Goal: Task Accomplishment & Management: Complete application form

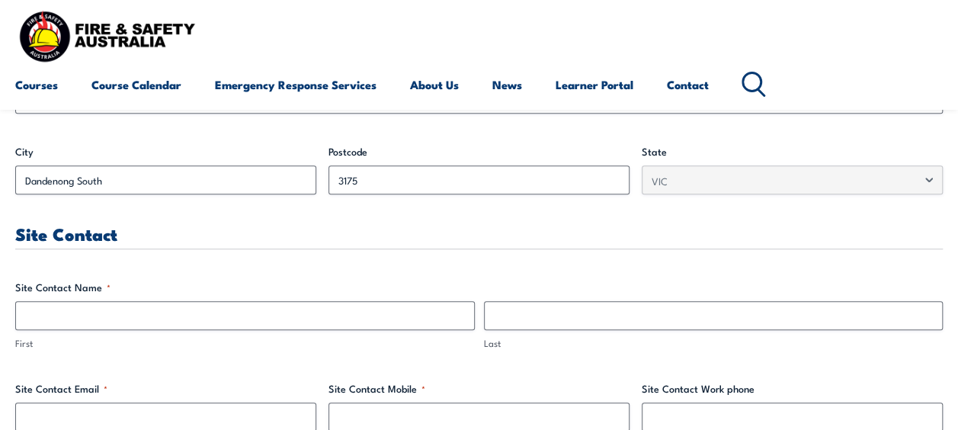
scroll to position [701, 0]
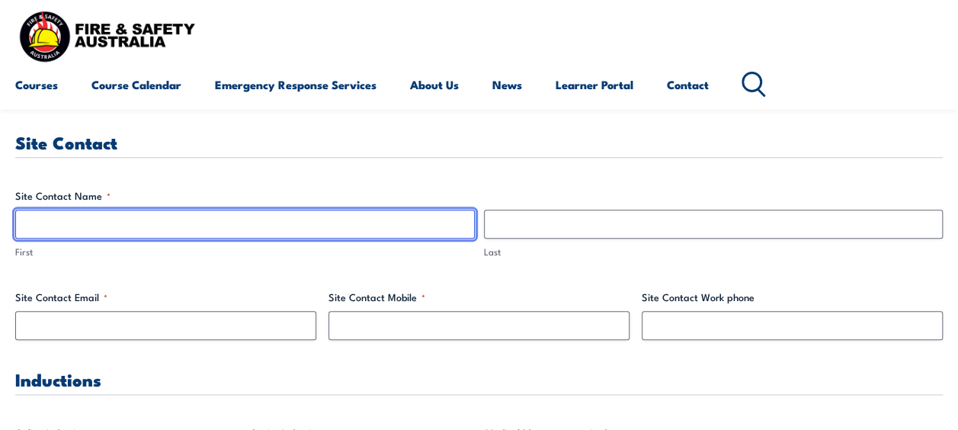
click at [256, 228] on input "First" at bounding box center [245, 224] width 460 height 29
type input "[PERSON_NAME]"
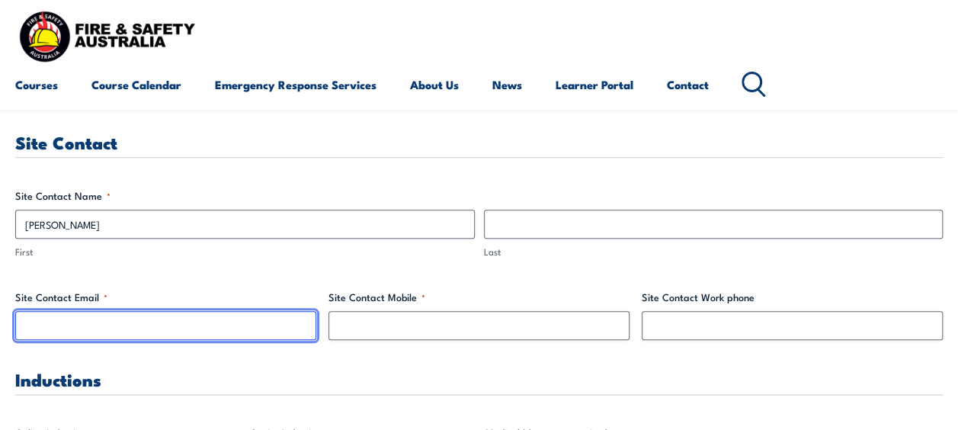
type input "[PERSON_NAME][EMAIL_ADDRESS][PERSON_NAME][DOMAIN_NAME]"
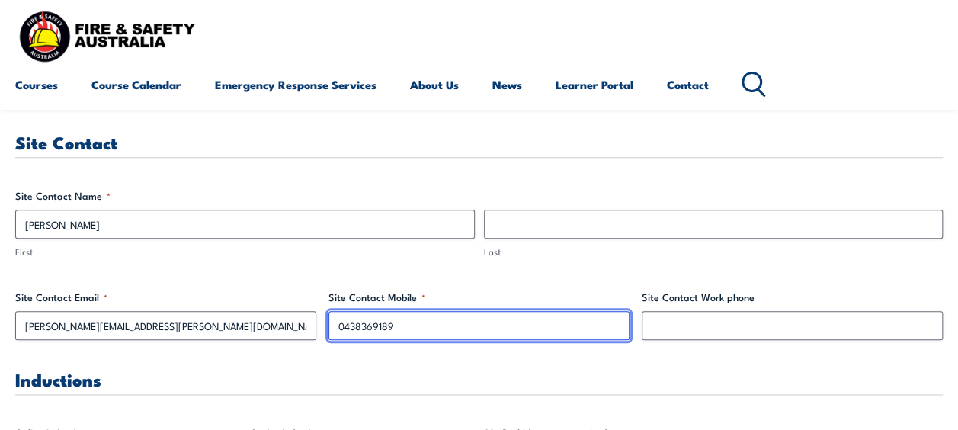
drag, startPoint x: 398, startPoint y: 330, endPoint x: 322, endPoint y: 326, distance: 76.3
type input "0399043225"
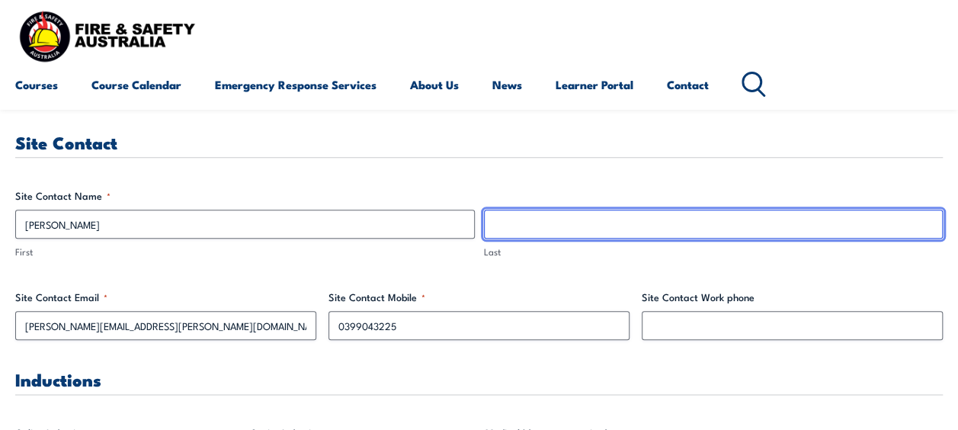
type input "[PERSON_NAME]"
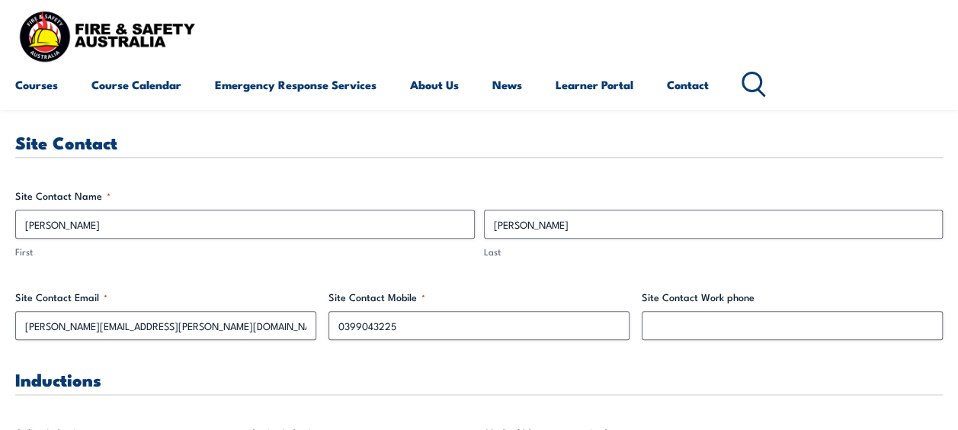
click at [664, 370] on h3 "Inductions" at bounding box center [478, 379] width 927 height 18
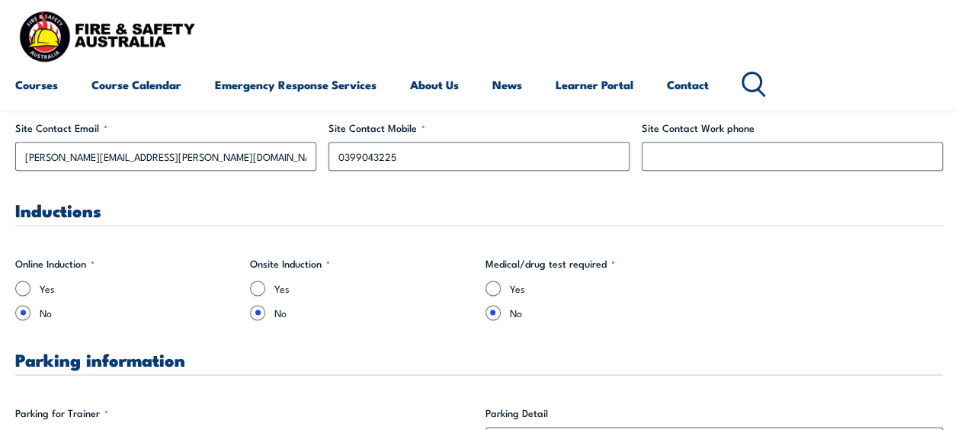
scroll to position [884, 0]
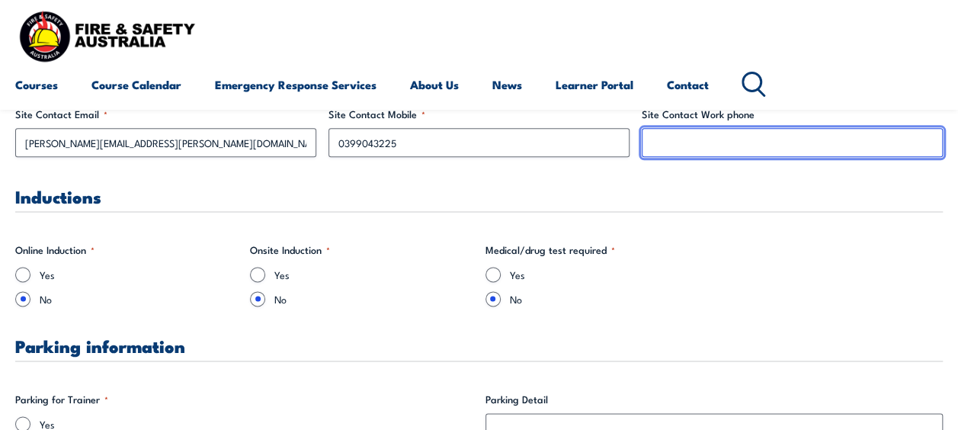
click at [721, 136] on input "Site Contact Work phone" at bounding box center [792, 142] width 301 height 29
type input "0399043225"
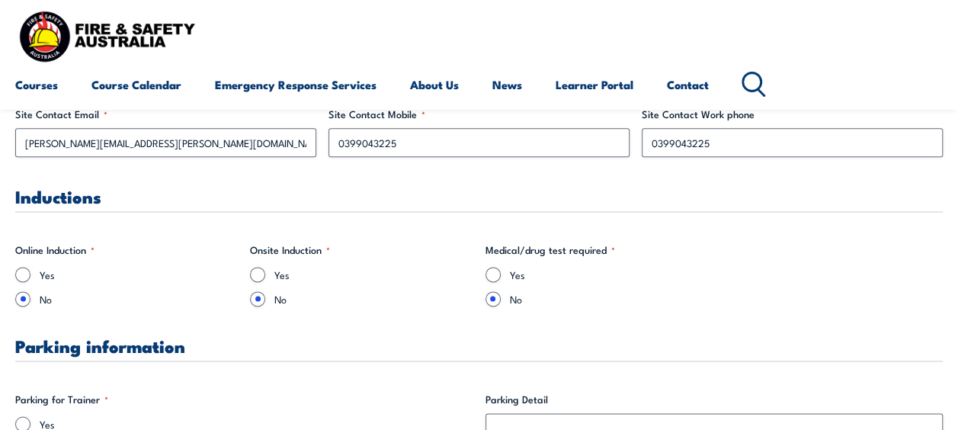
click at [669, 199] on h3 "Inductions" at bounding box center [478, 196] width 927 height 18
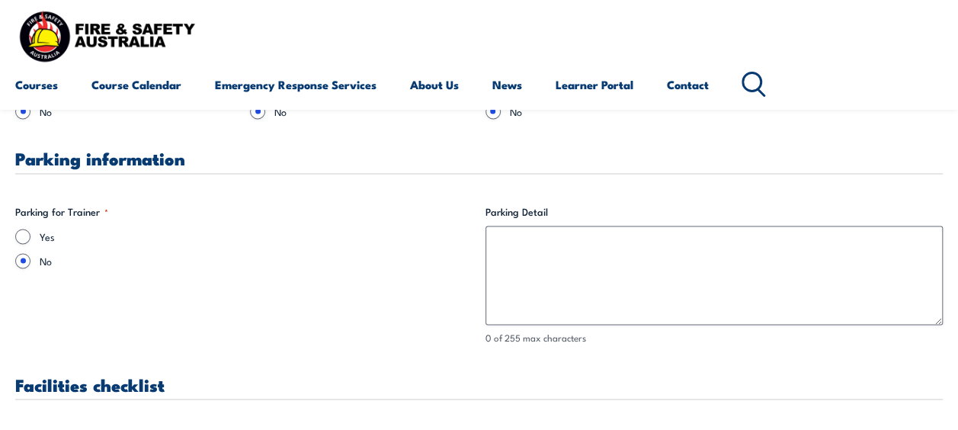
scroll to position [1097, 0]
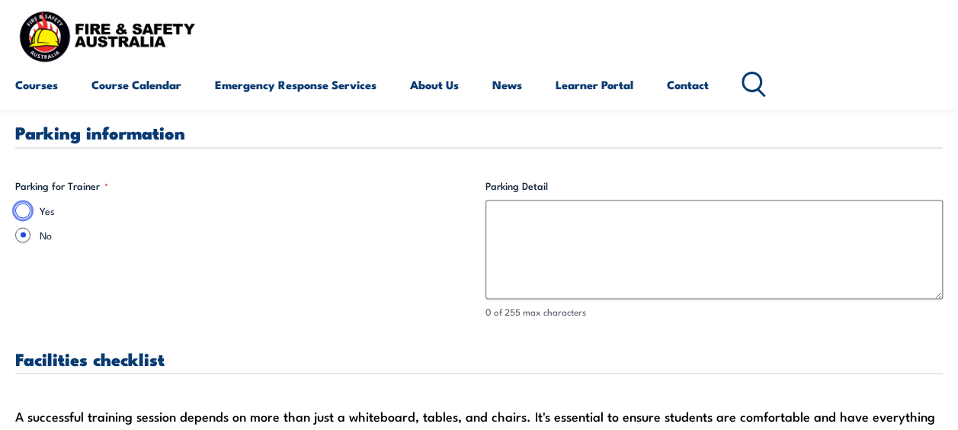
click at [21, 213] on input "Yes" at bounding box center [22, 210] width 15 height 15
radio input "true"
click at [15, 227] on input "No" at bounding box center [22, 234] width 15 height 15
radio input "true"
click at [15, 203] on input "Yes" at bounding box center [22, 210] width 15 height 15
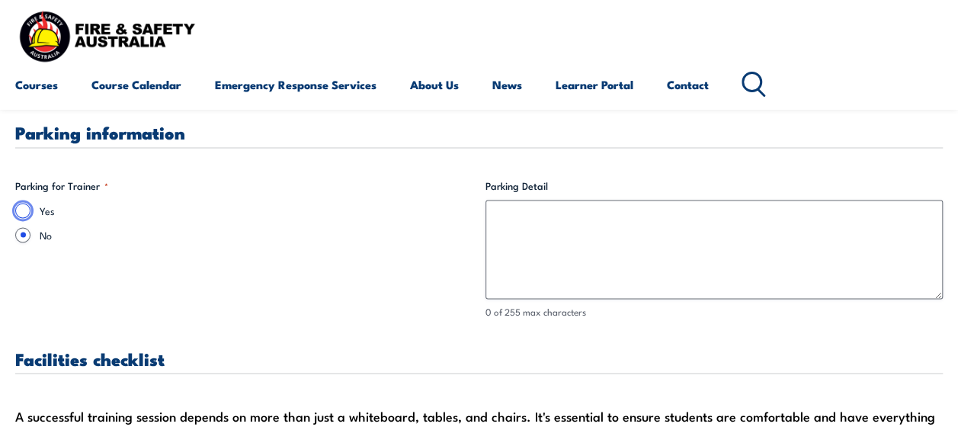
radio input "true"
click at [402, 277] on fieldset "Parking for Trainer * Yes No" at bounding box center [244, 248] width 458 height 141
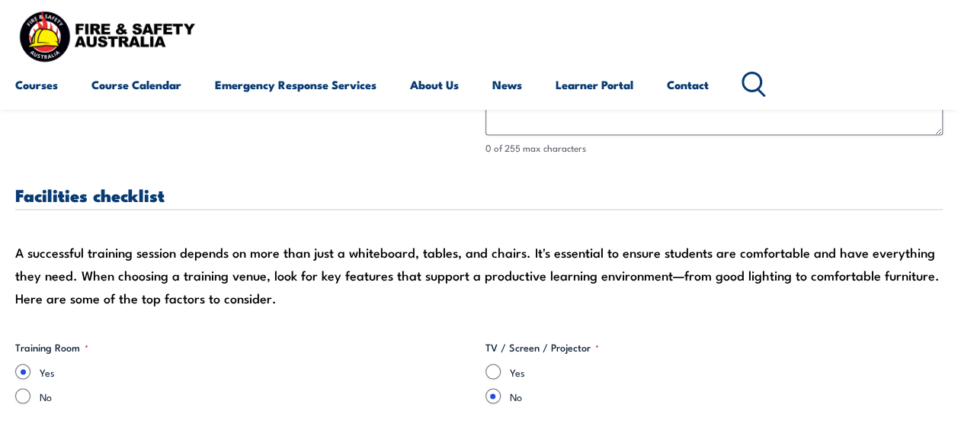
scroll to position [1311, 0]
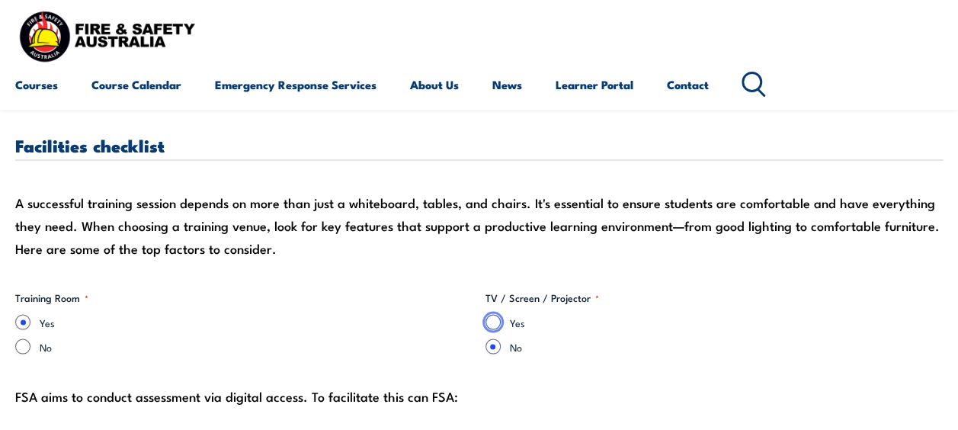
click at [495, 321] on input "Yes" at bounding box center [492, 321] width 15 height 15
radio input "true"
click at [632, 334] on div "Yes No" at bounding box center [714, 334] width 458 height 40
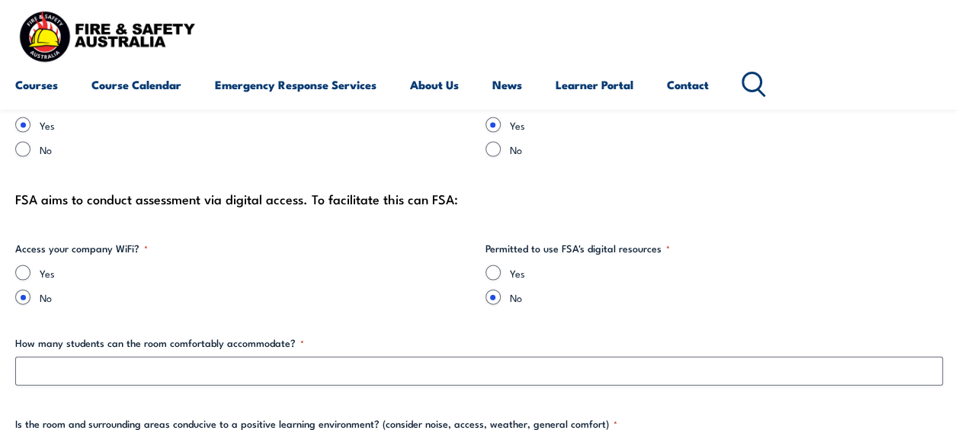
scroll to position [1555, 0]
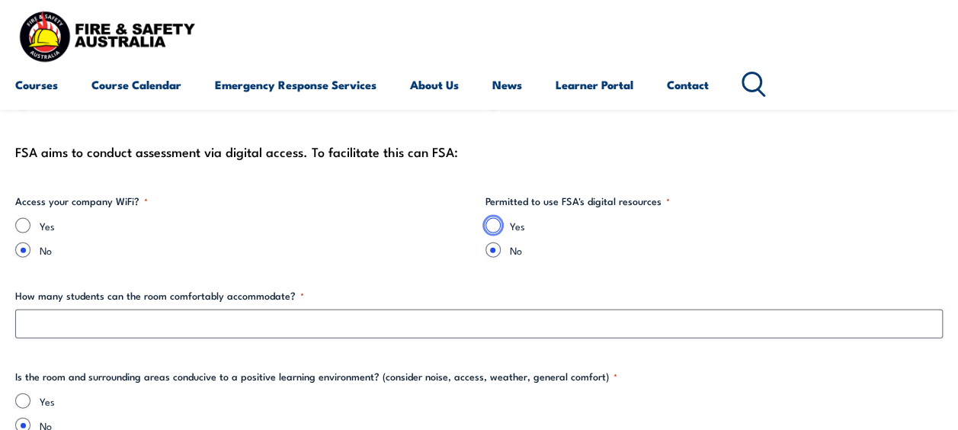
click at [499, 226] on input "Yes" at bounding box center [492, 225] width 15 height 15
radio input "true"
click at [22, 227] on input "Yes" at bounding box center [22, 225] width 15 height 15
radio input "true"
click at [317, 251] on label "No" at bounding box center [257, 249] width 434 height 15
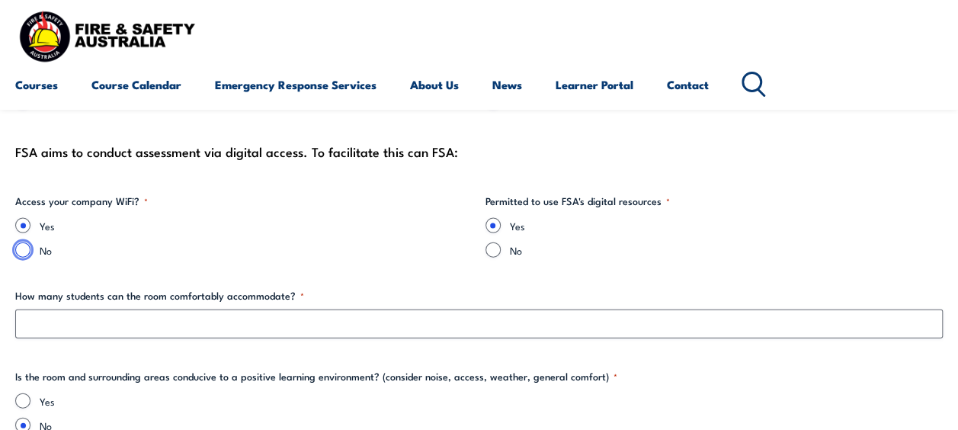
click at [30, 251] on input "No" at bounding box center [22, 249] width 15 height 15
radio input "true"
click at [15, 218] on input "Yes" at bounding box center [22, 225] width 15 height 15
radio input "true"
click at [710, 231] on label "Yes" at bounding box center [727, 225] width 434 height 15
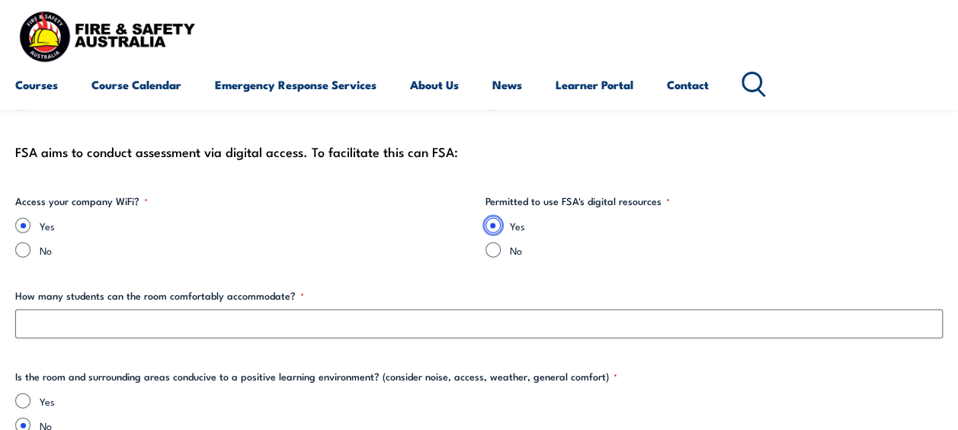
click at [501, 231] on input "Yes" at bounding box center [492, 225] width 15 height 15
click at [485, 242] on input "No" at bounding box center [492, 249] width 15 height 15
radio input "true"
click at [485, 218] on input "Yes" at bounding box center [492, 225] width 15 height 15
radio input "true"
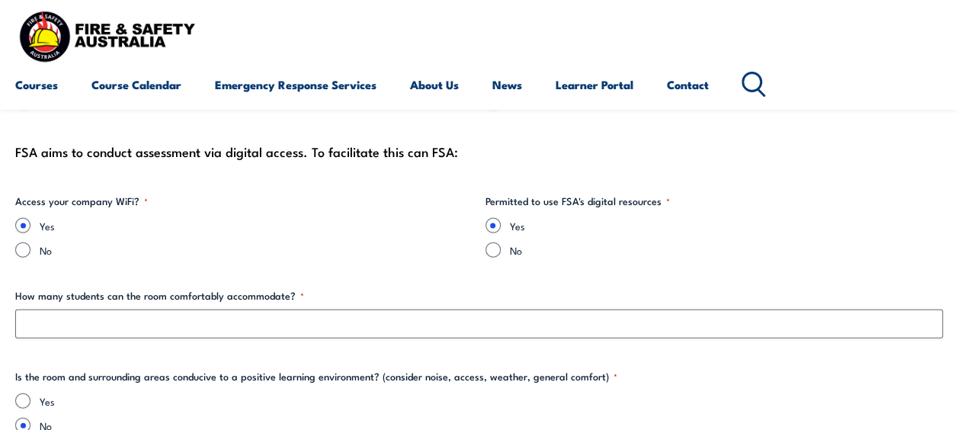
click at [710, 231] on label "Yes" at bounding box center [727, 225] width 434 height 15
click at [501, 231] on input "Yes" at bounding box center [492, 225] width 15 height 15
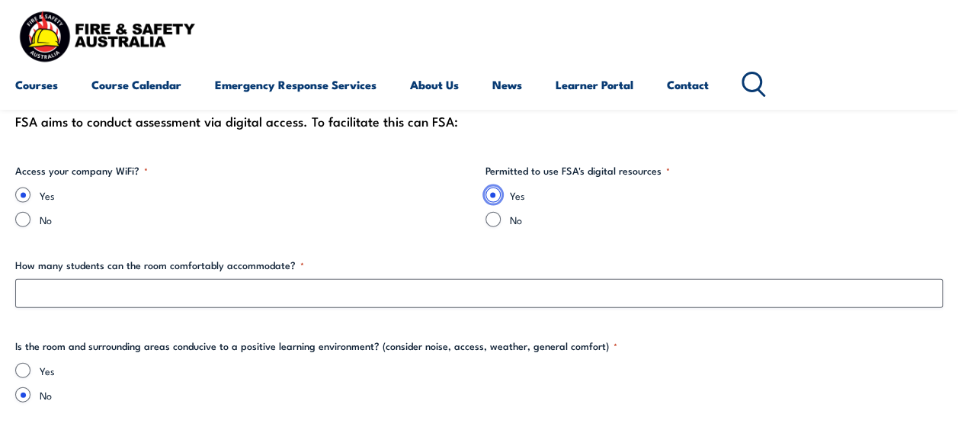
scroll to position [1615, 0]
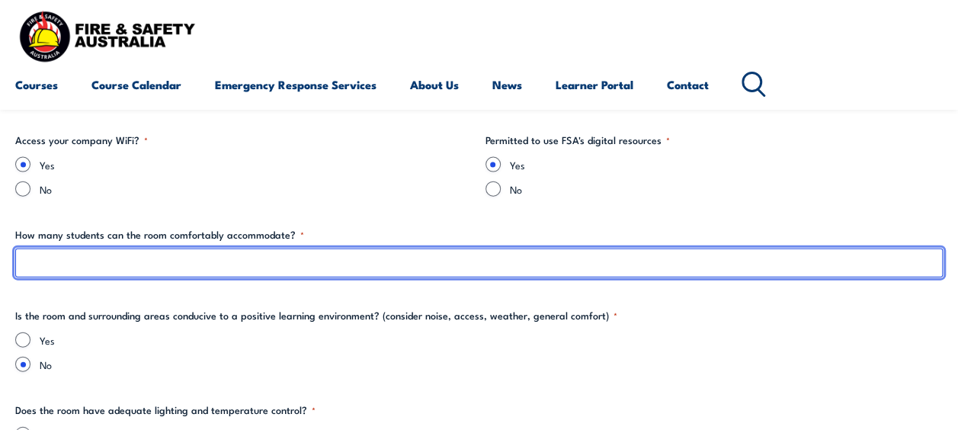
click at [709, 261] on input "How many students can the room comfortably accommodate? *" at bounding box center [478, 262] width 927 height 29
type input "28"
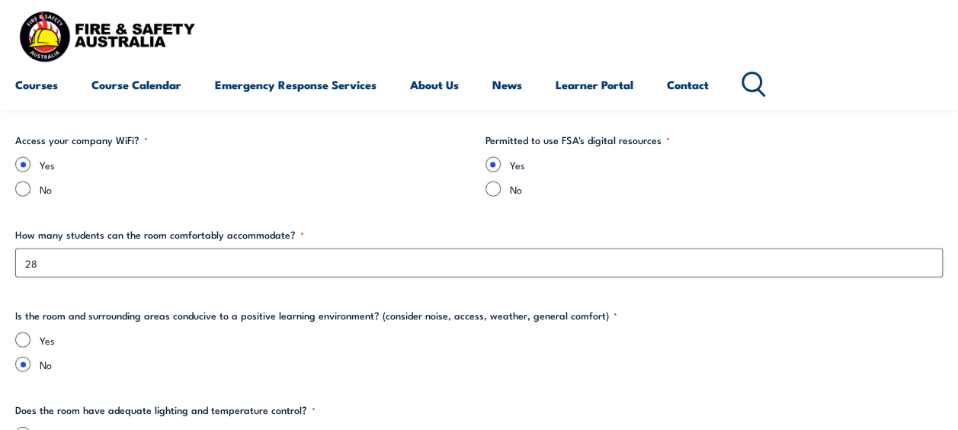
click at [21, 339] on input "Yes" at bounding box center [22, 339] width 15 height 15
radio input "true"
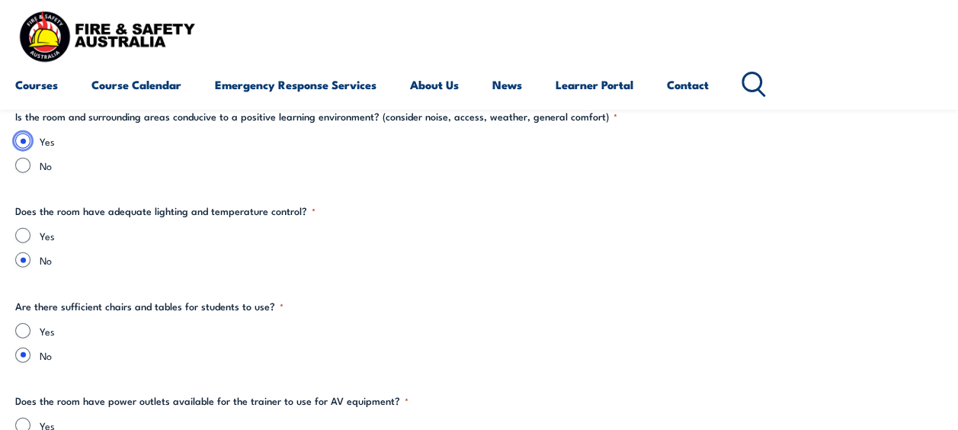
scroll to position [1792, 0]
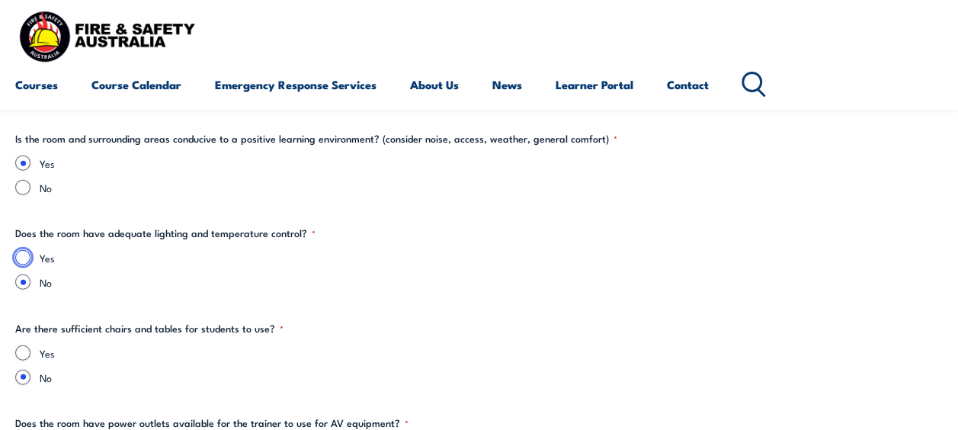
click at [21, 256] on input "Yes" at bounding box center [22, 257] width 15 height 15
radio input "true"
click at [23, 351] on input "Yes" at bounding box center [22, 352] width 15 height 15
radio input "true"
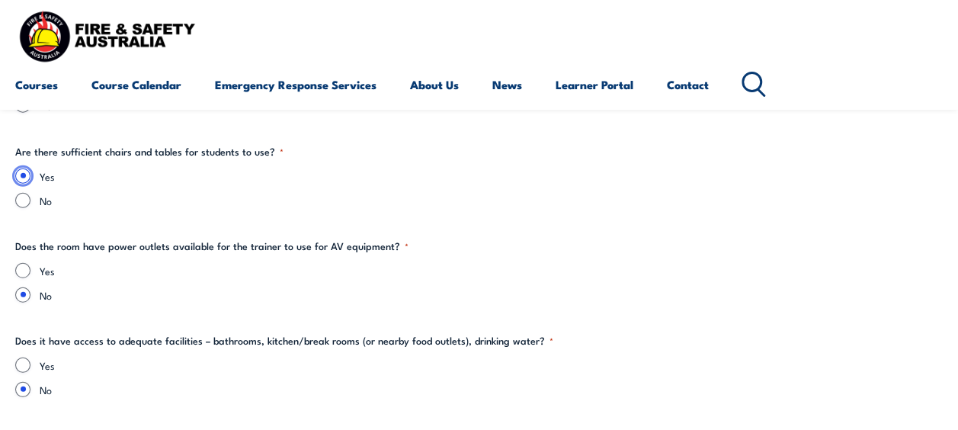
scroll to position [1977, 0]
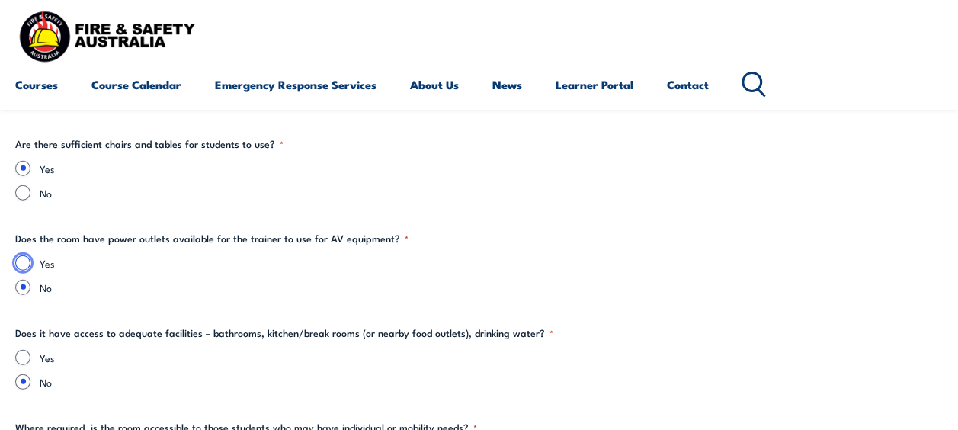
click at [23, 259] on input "Yes" at bounding box center [22, 262] width 15 height 15
radio input "true"
click at [20, 358] on input "Yes" at bounding box center [22, 357] width 15 height 15
radio input "true"
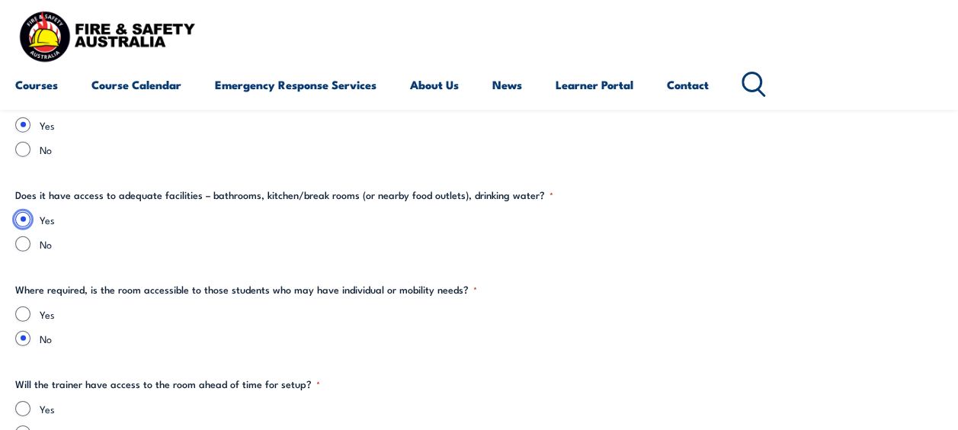
scroll to position [2129, 0]
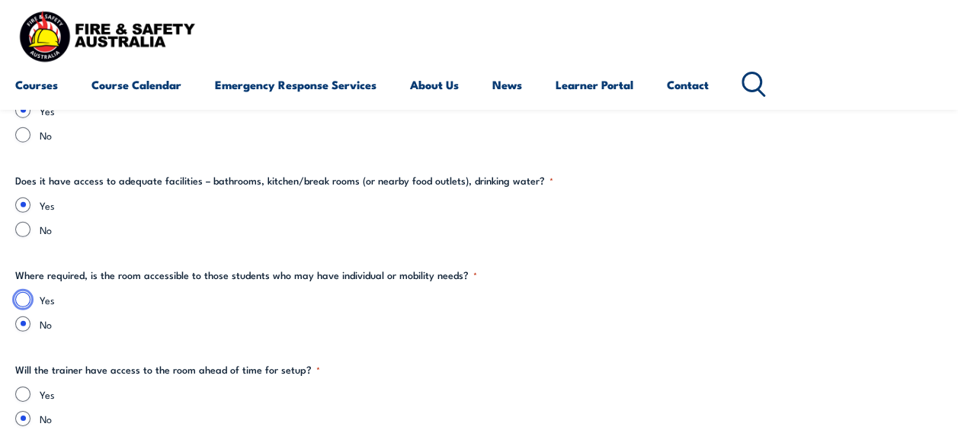
click at [19, 301] on input "Yes" at bounding box center [22, 299] width 15 height 15
radio input "true"
click at [28, 392] on input "Yes" at bounding box center [22, 393] width 15 height 15
radio input "true"
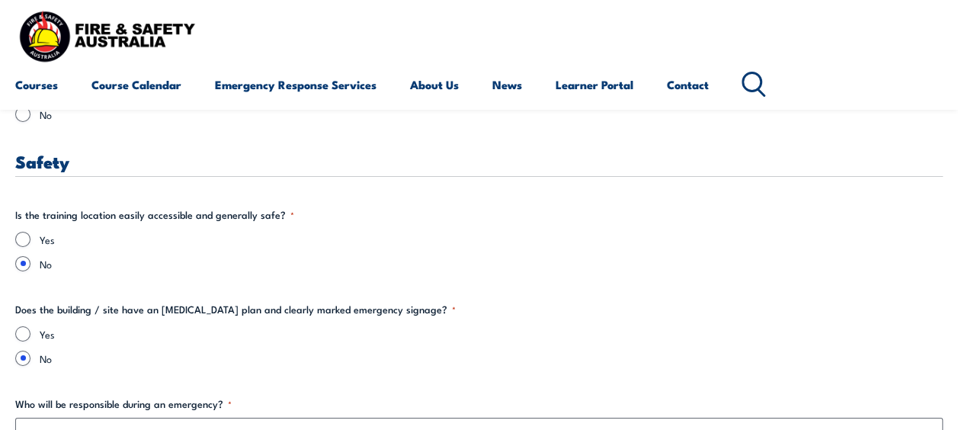
scroll to position [2434, 0]
click at [25, 242] on input "Yes" at bounding box center [22, 238] width 15 height 15
radio input "true"
click at [21, 330] on input "Yes" at bounding box center [22, 332] width 15 height 15
radio input "true"
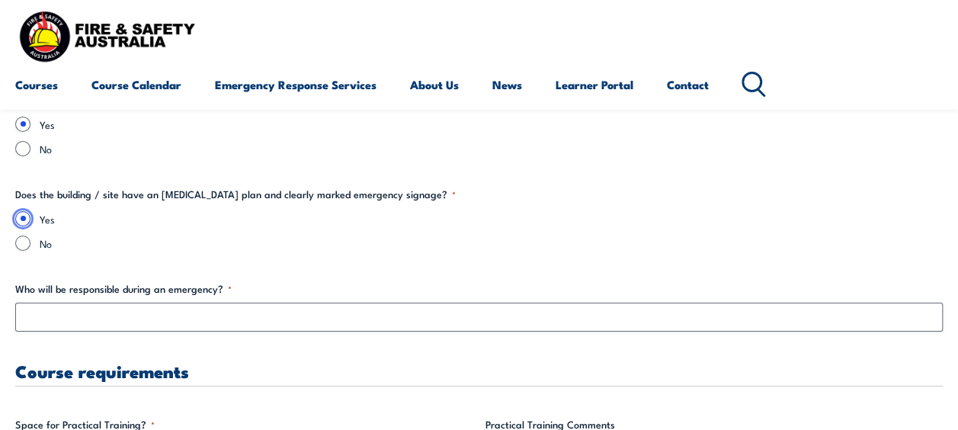
scroll to position [2556, 0]
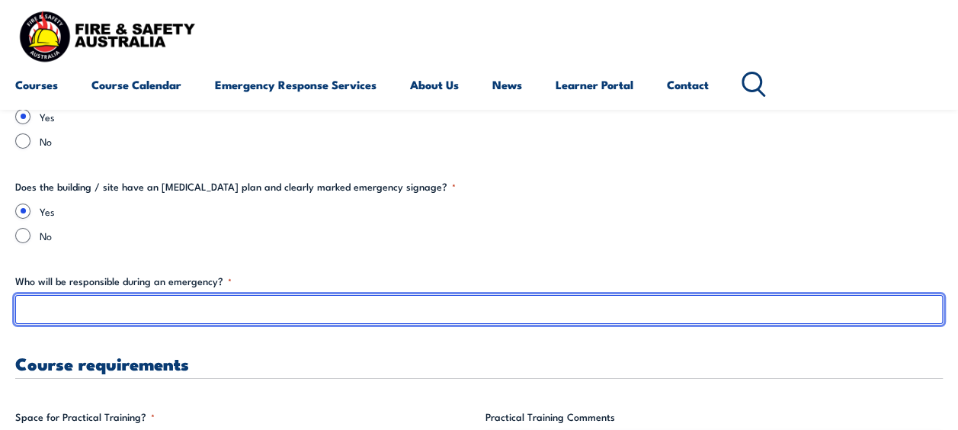
click at [756, 306] on input "Who will be responsible during an emergency? *" at bounding box center [478, 309] width 927 height 29
type input "C"
click at [113, 308] on input "Area Wardens / [PERSON_NAME]" at bounding box center [478, 309] width 927 height 29
type input "Area Wardens / Chief Warden"
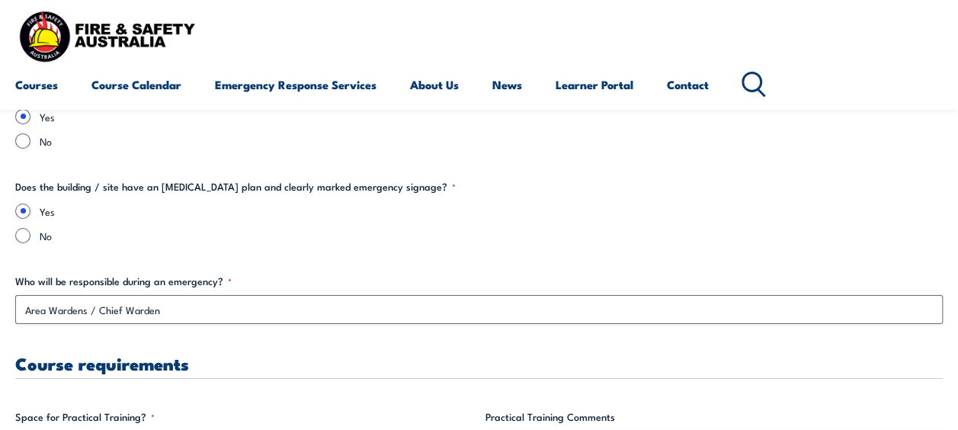
click at [324, 274] on label "Who will be responsible during an emergency? *" at bounding box center [478, 281] width 927 height 15
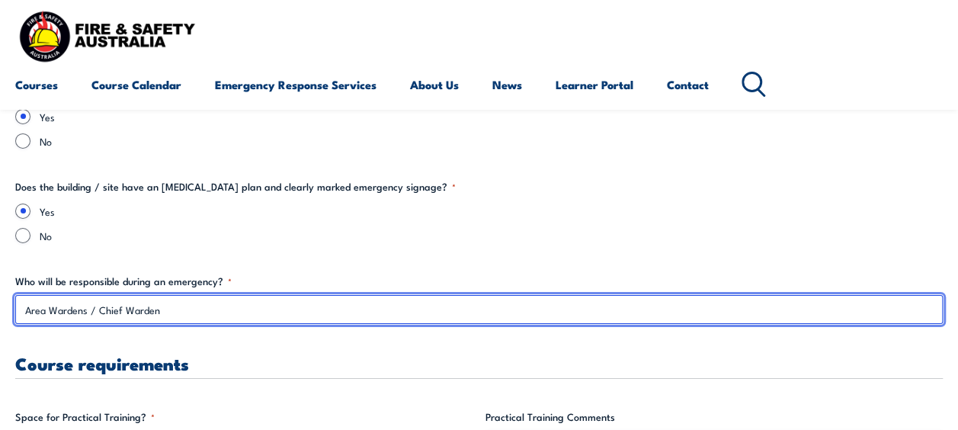
click at [324, 295] on input "Area Wardens / Chief Warden" at bounding box center [478, 309] width 927 height 29
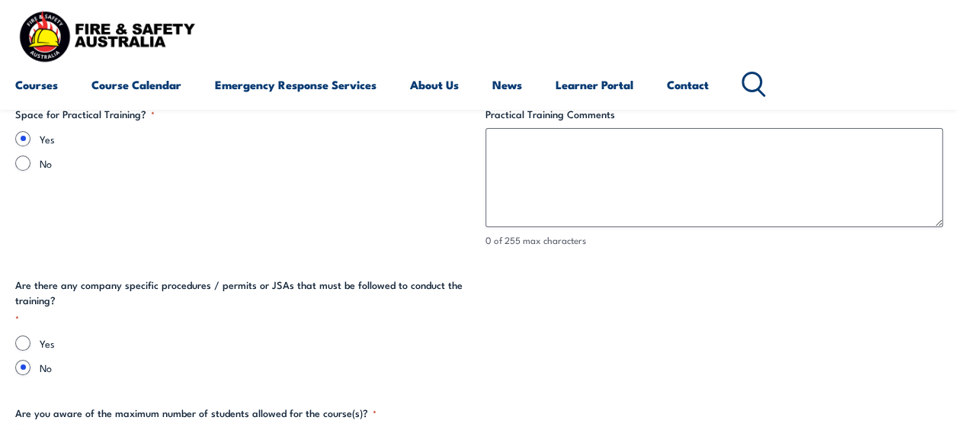
scroll to position [2861, 0]
click at [24, 340] on input "Yes" at bounding box center [22, 340] width 15 height 15
radio input "true"
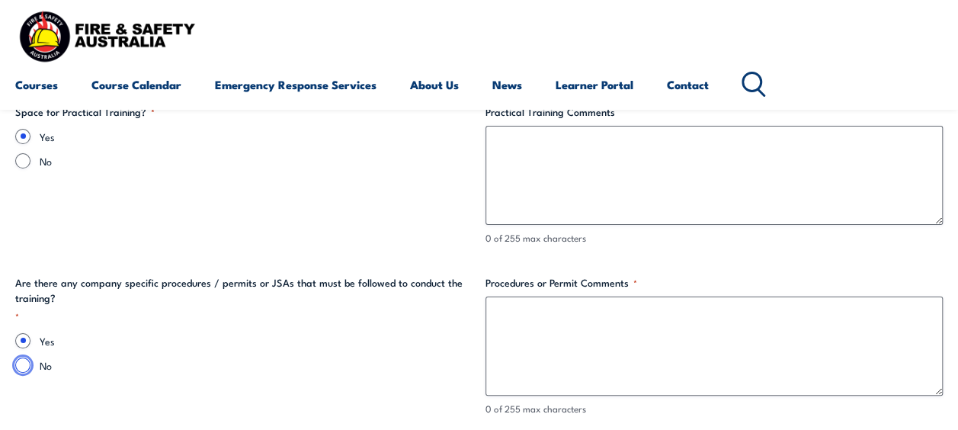
click at [21, 368] on input "No" at bounding box center [22, 364] width 15 height 15
radio input "true"
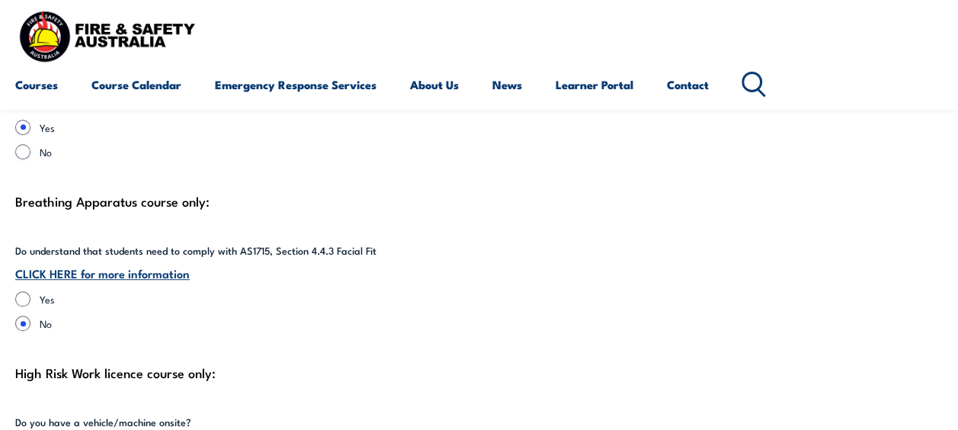
scroll to position [3388, 0]
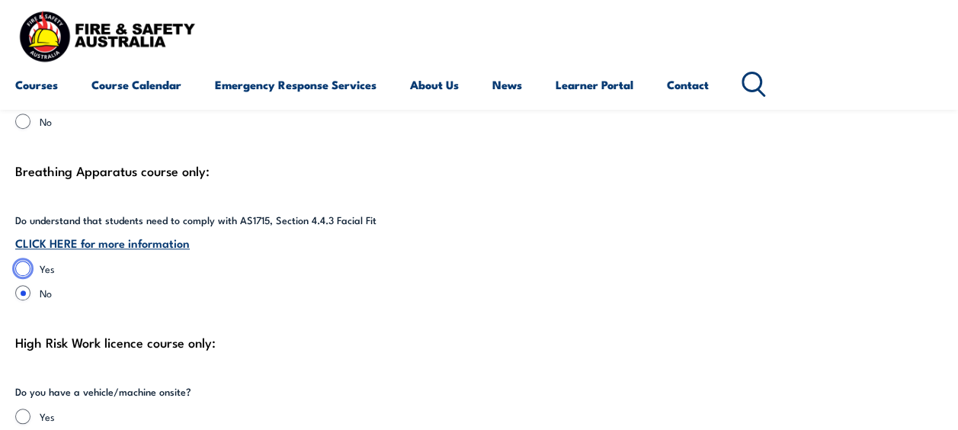
click at [20, 270] on input "Yes" at bounding box center [22, 268] width 15 height 15
radio input "true"
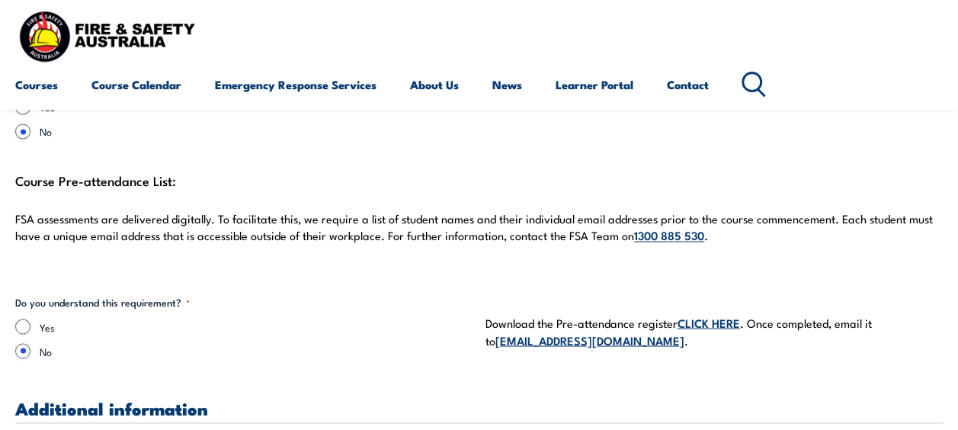
scroll to position [4090, 0]
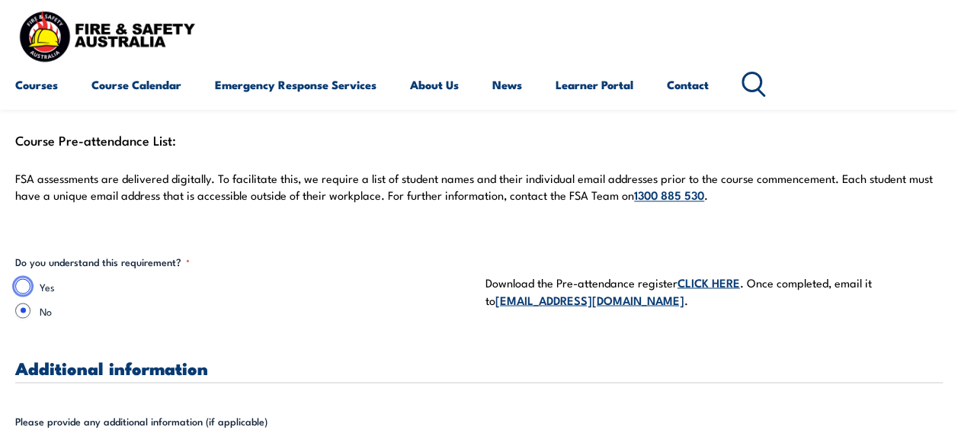
click at [20, 283] on input "Yes" at bounding box center [22, 285] width 15 height 15
radio input "true"
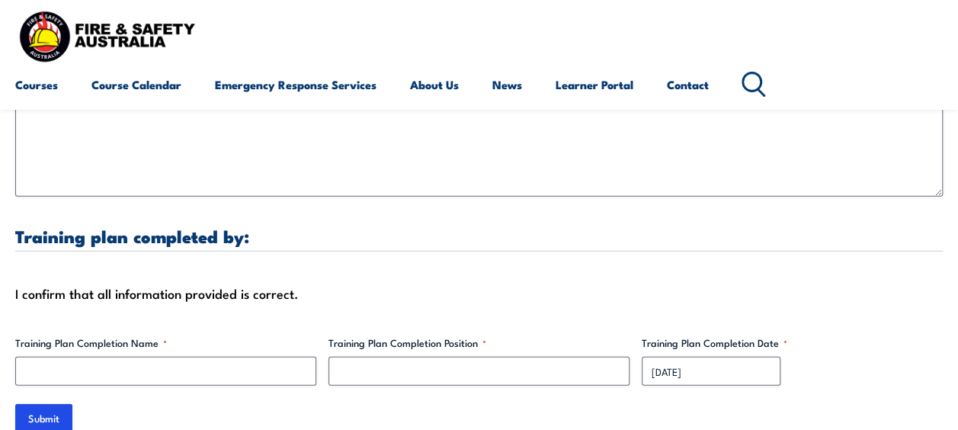
scroll to position [4670, 0]
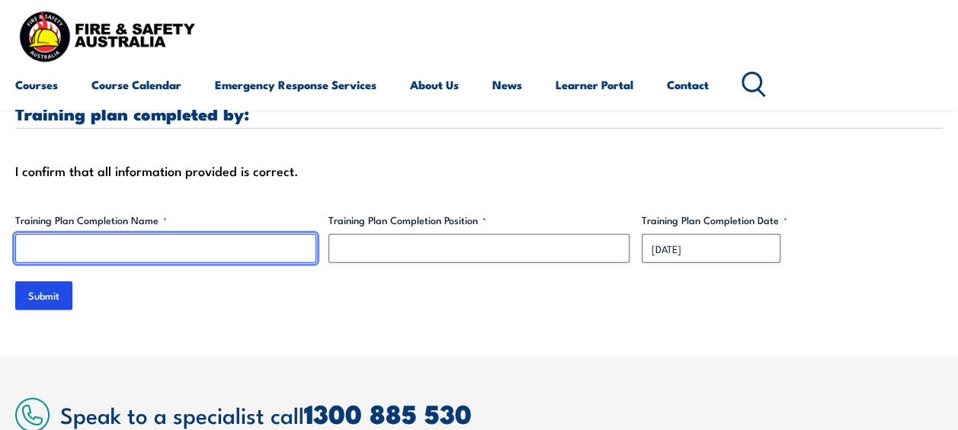
click at [242, 244] on input "Training Plan Completion Name *" at bounding box center [165, 248] width 301 height 29
type input "[PERSON_NAME]"
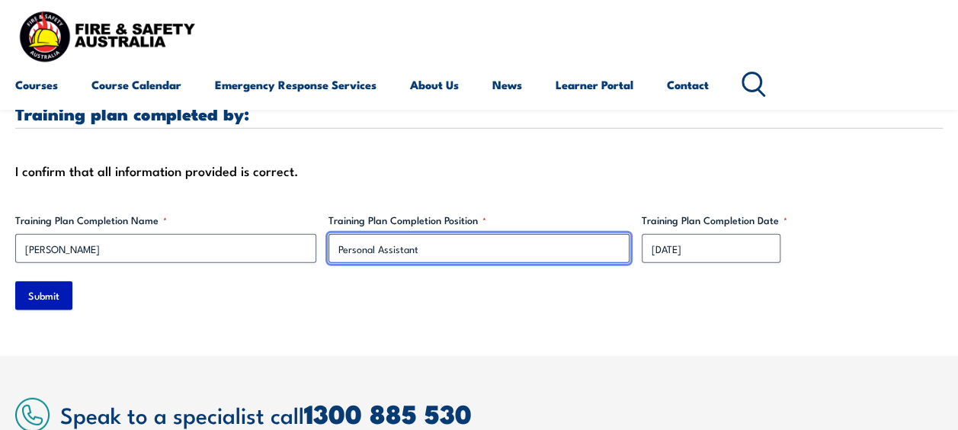
type input "Personal Assistant"
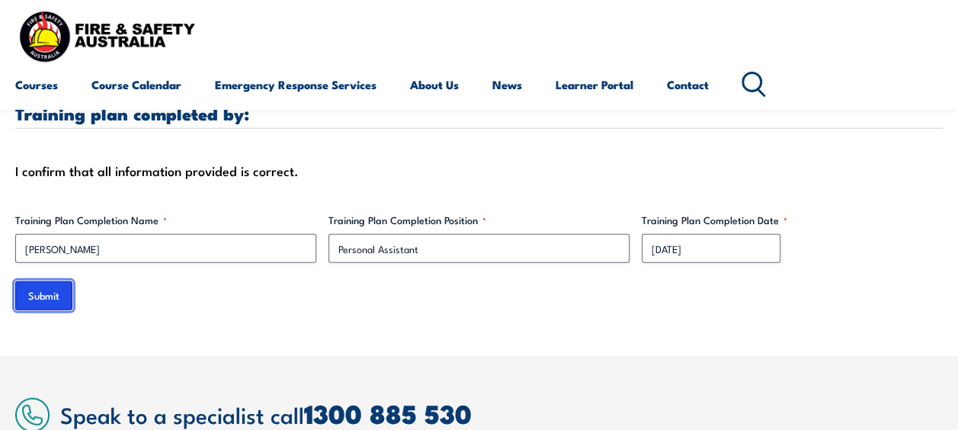
click at [46, 299] on input "Submit" at bounding box center [43, 295] width 57 height 29
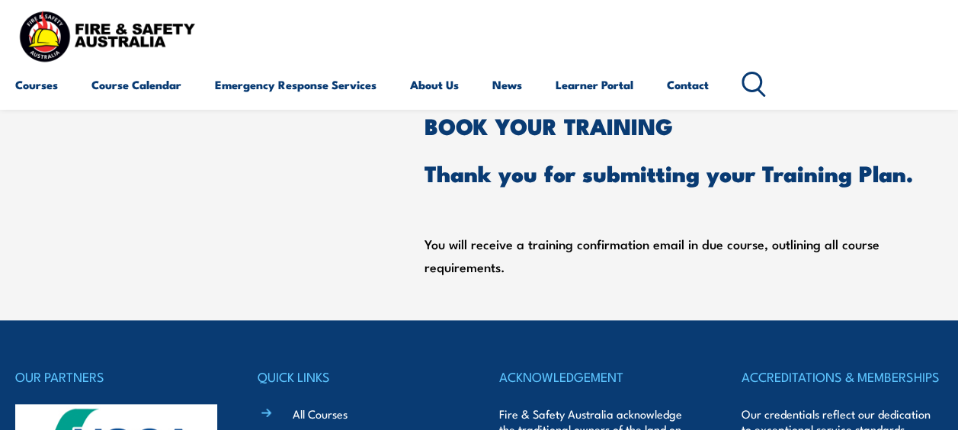
scroll to position [200, 0]
